Goal: Information Seeking & Learning: Check status

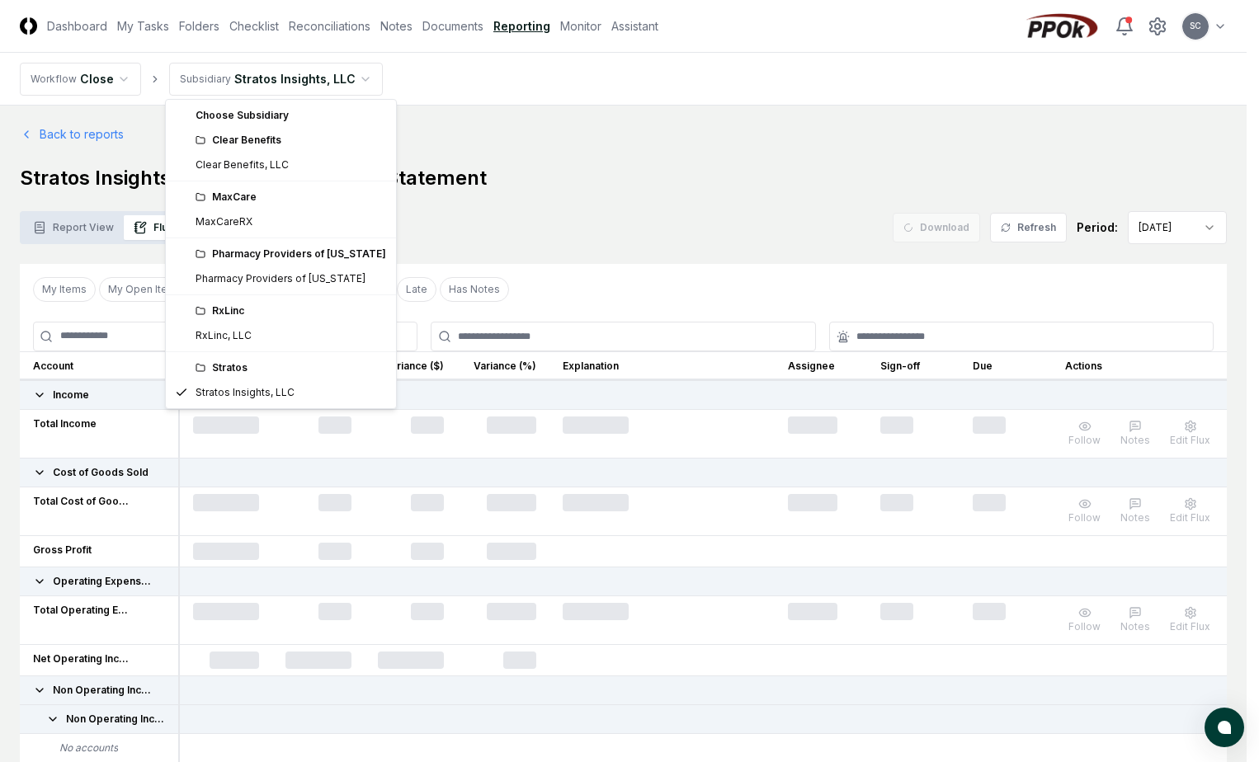
click at [243, 85] on html "CloseCore Dashboard My Tasks Folders Checklist Reconciliations Notes Documents …" at bounding box center [629, 557] width 1259 height 1115
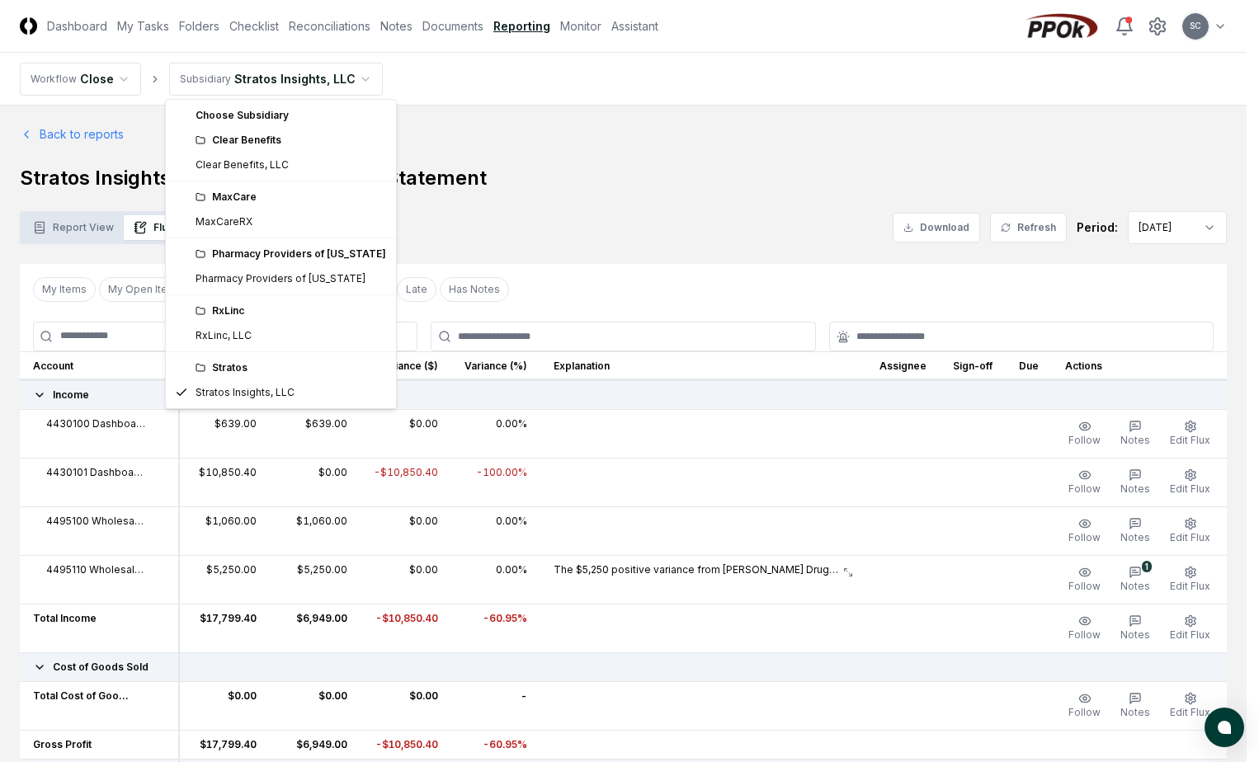
click at [252, 139] on div "Clear Benefits" at bounding box center [290, 140] width 191 height 15
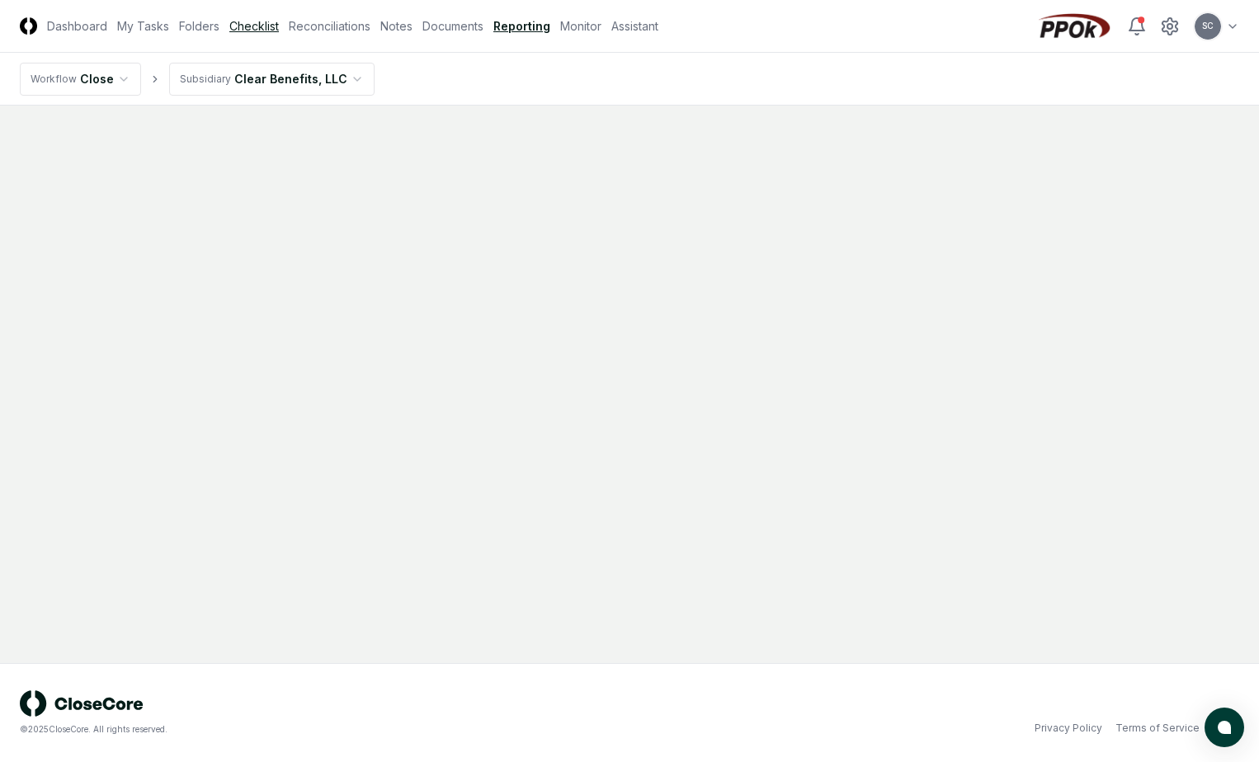
click at [274, 31] on link "Checklist" at bounding box center [253, 25] width 49 height 17
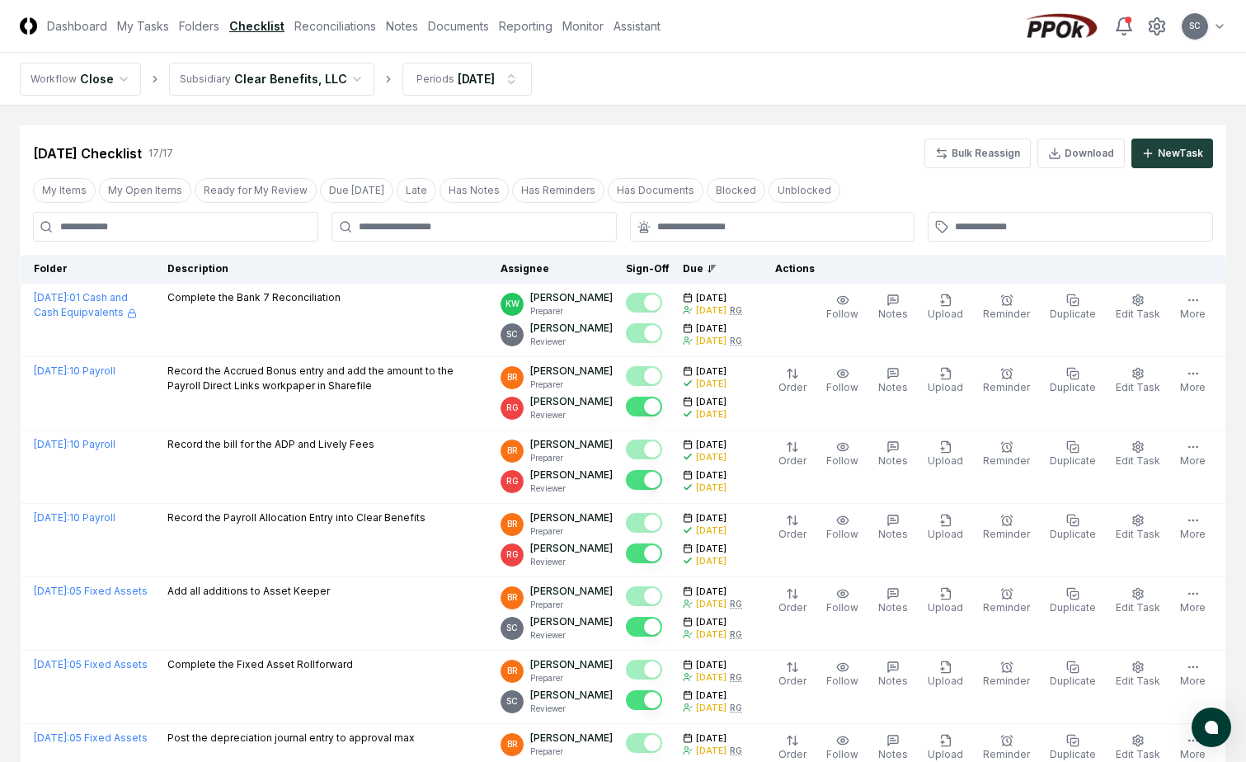
click at [630, 194] on button "Has Documents" at bounding box center [656, 190] width 96 height 25
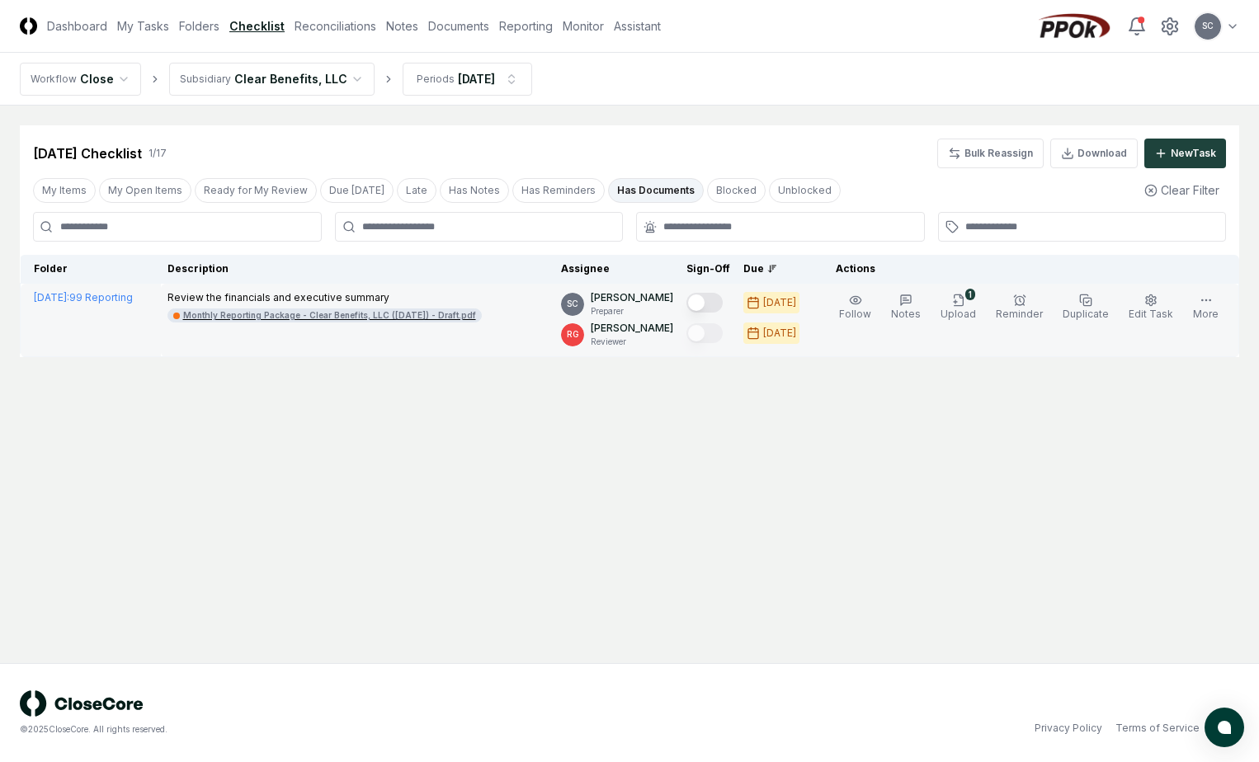
click at [311, 317] on div "Monthly Reporting Package - Clear Benefits, LLC ([DATE]) - Draft.pdf" at bounding box center [329, 315] width 293 height 12
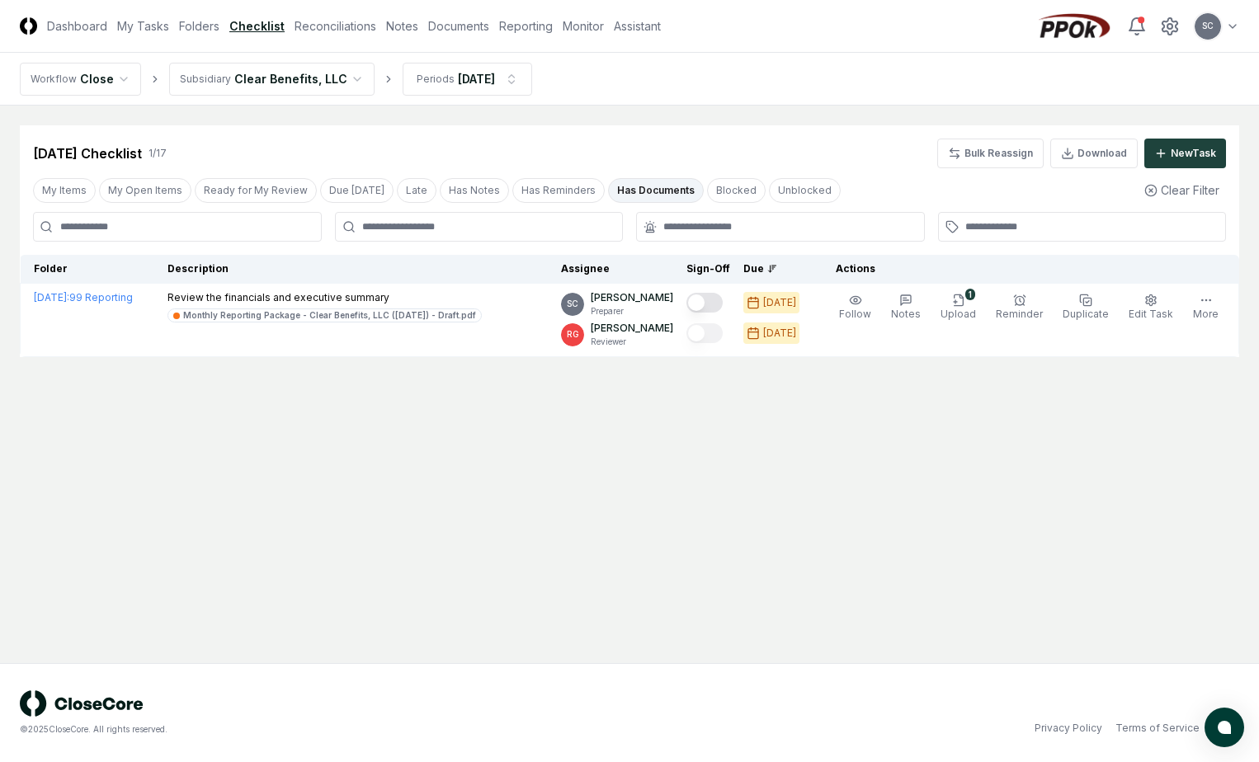
click at [241, 78] on html "CloseCore Dashboard My Tasks Folders Checklist Reconciliations Notes Documents …" at bounding box center [629, 381] width 1259 height 762
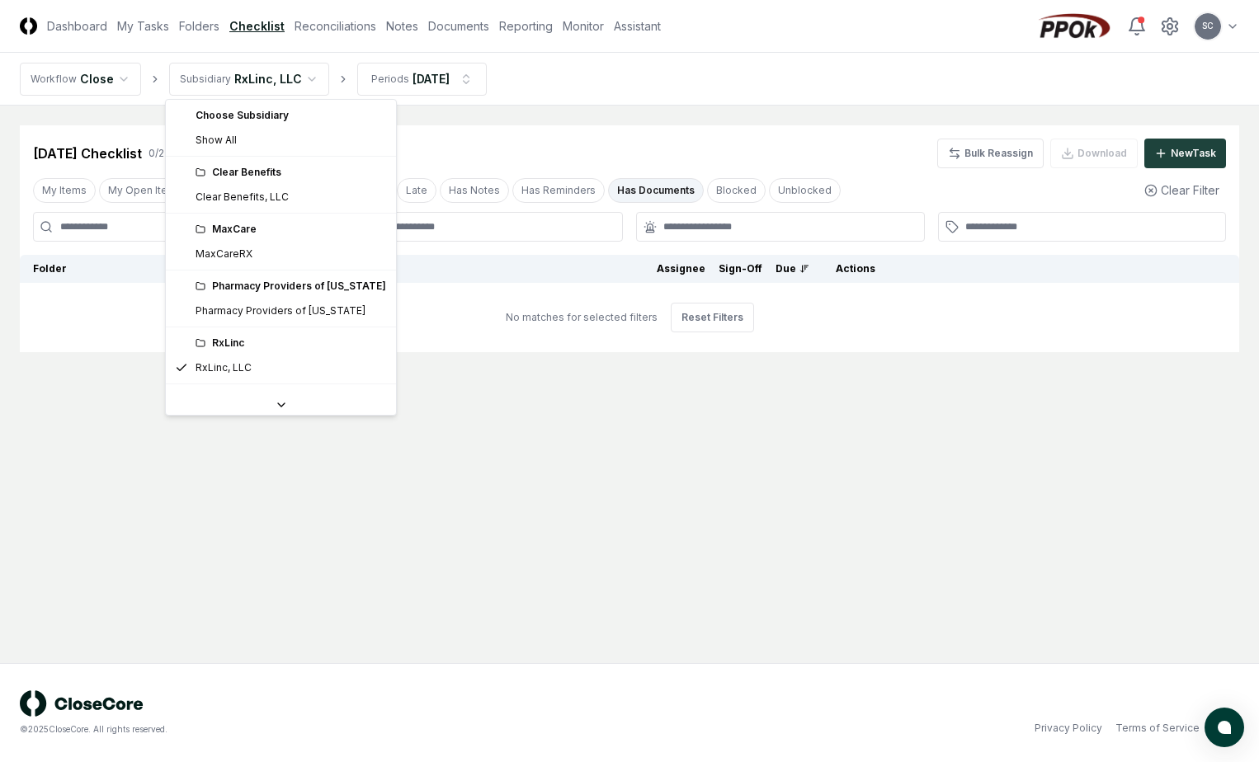
click at [229, 75] on html "CloseCore Dashboard My Tasks Folders Checklist Reconciliations Notes Documents …" at bounding box center [629, 381] width 1259 height 762
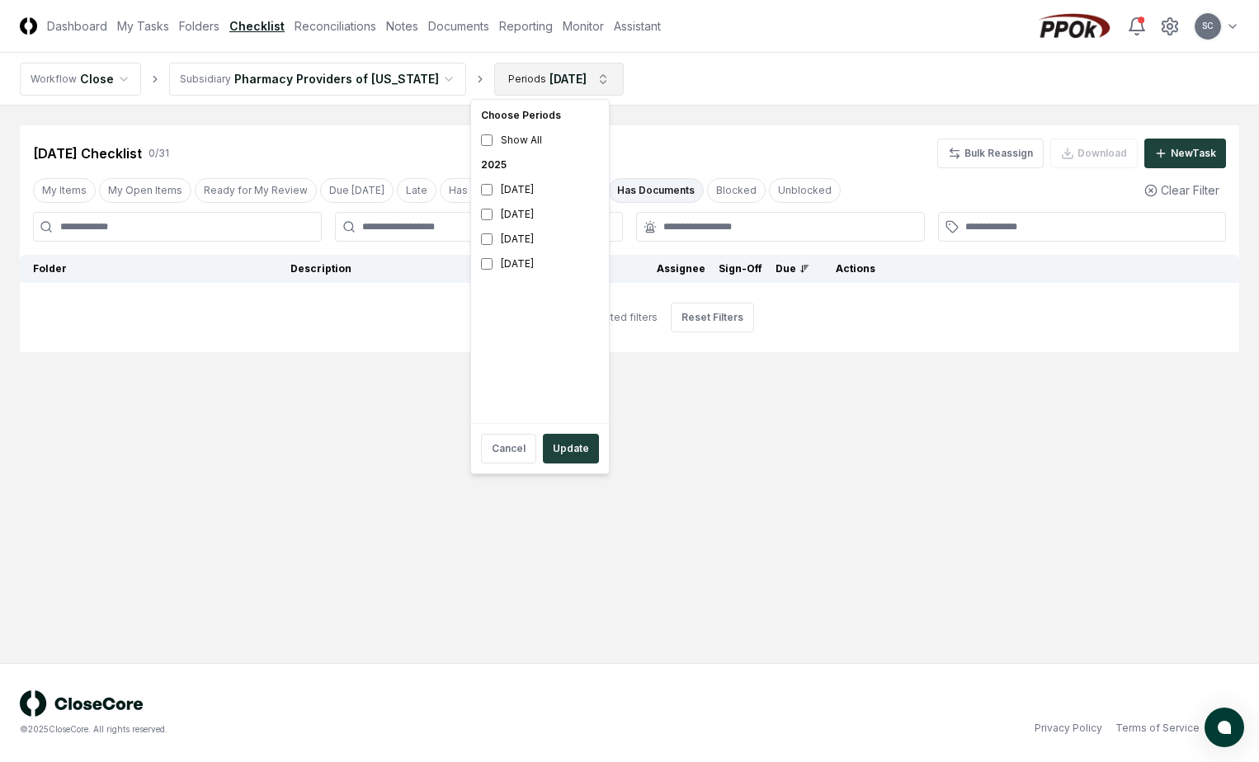
click at [520, 83] on html "CloseCore Dashboard My Tasks Folders Checklist Reconciliations Notes Documents …" at bounding box center [629, 381] width 1259 height 762
click at [562, 447] on button "Update" at bounding box center [571, 449] width 56 height 30
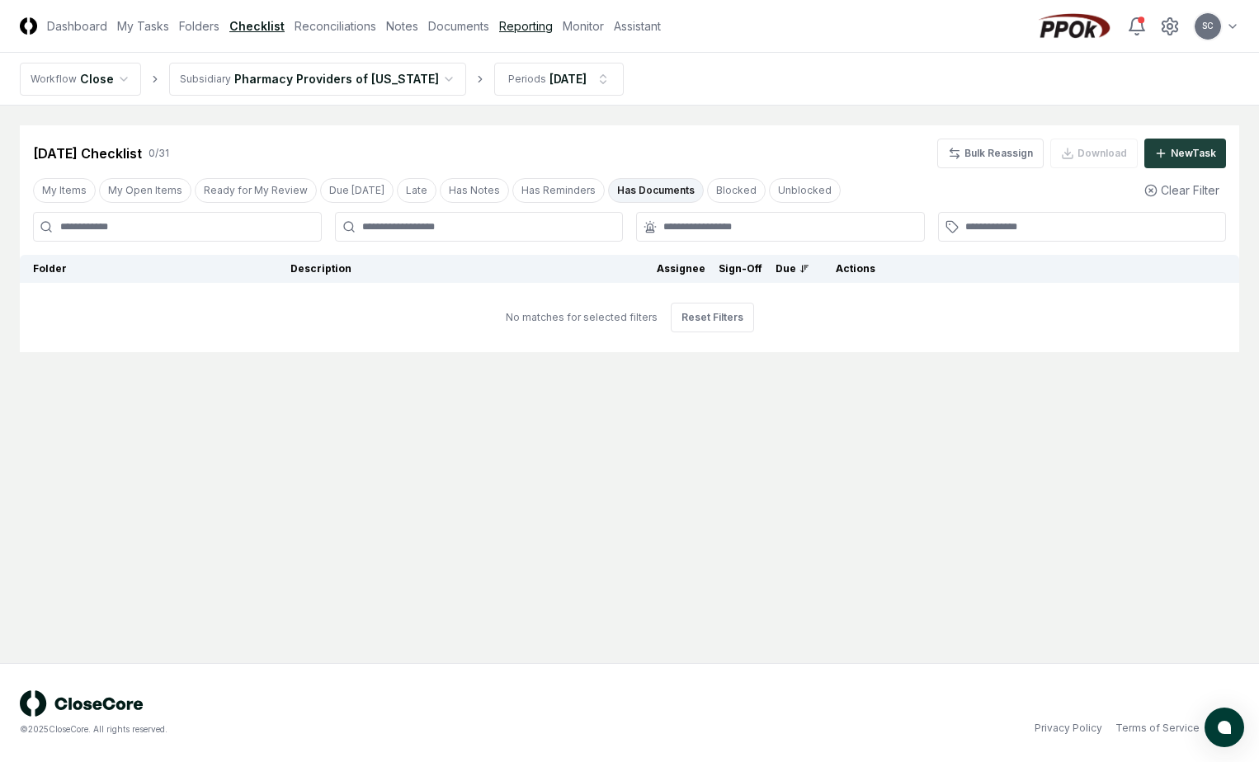
click at [525, 30] on link "Reporting" at bounding box center [526, 25] width 54 height 17
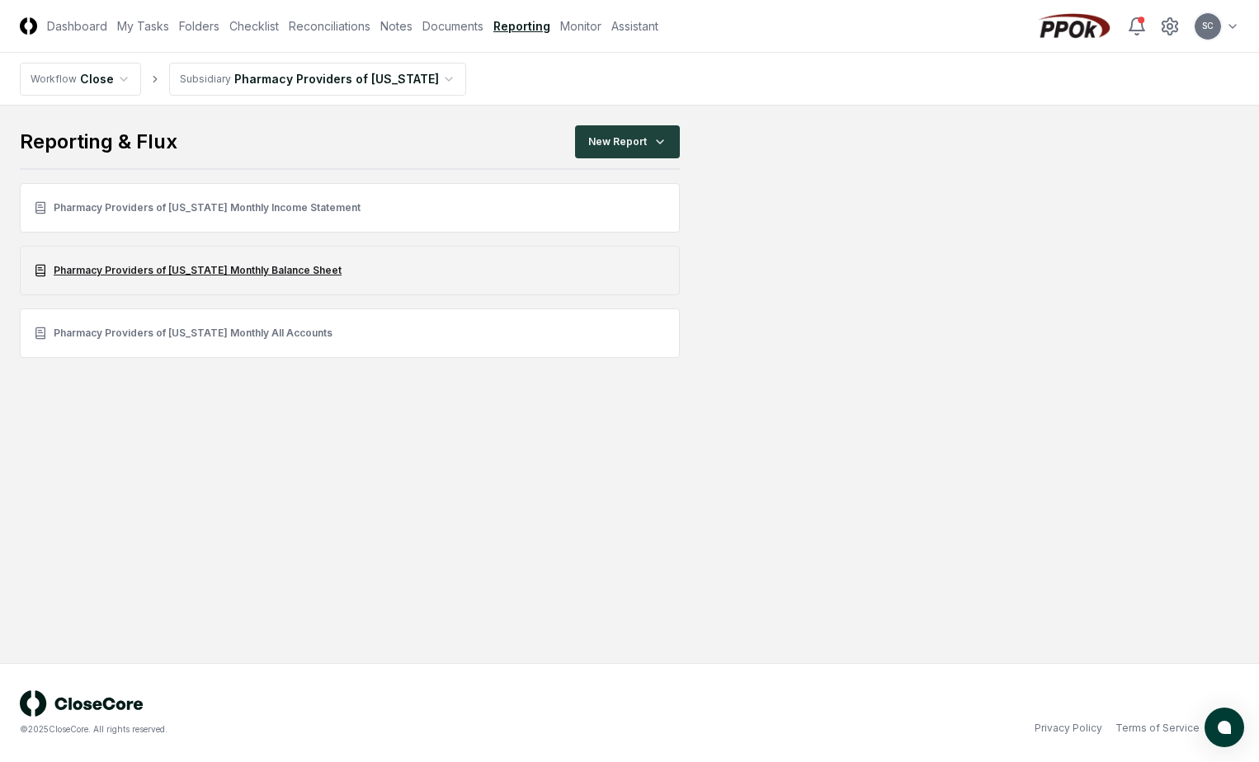
click at [177, 274] on link "Pharmacy Providers of [US_STATE] Monthly Balance Sheet" at bounding box center [350, 270] width 660 height 49
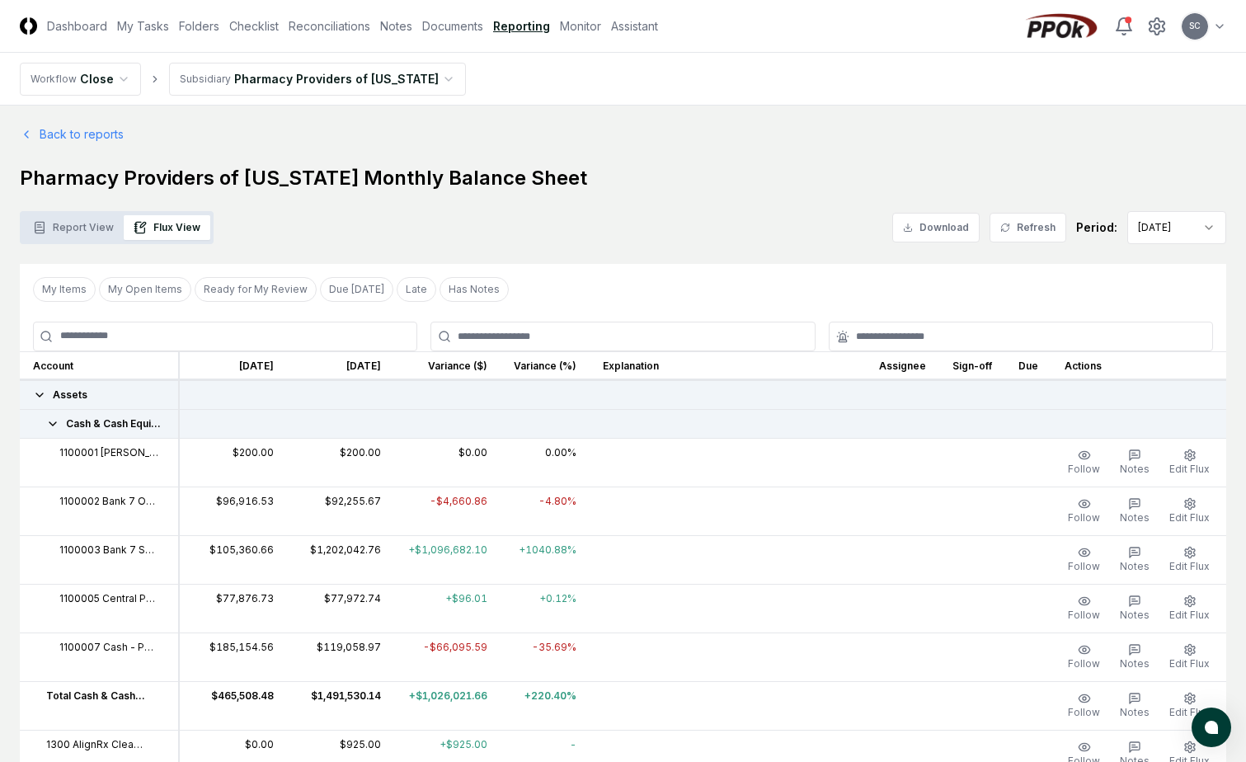
click at [77, 236] on button "Report View" at bounding box center [73, 227] width 101 height 25
